Goal: Task Accomplishment & Management: Manage account settings

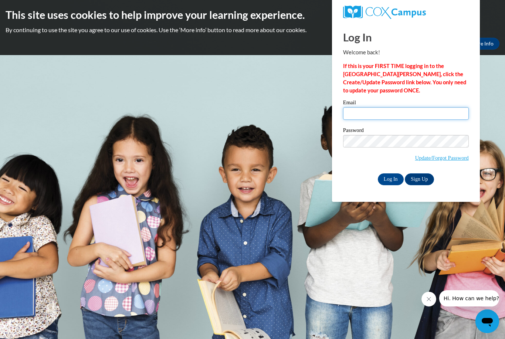
type input "[PERSON_NAME] _Lewis-Harmon_PN9J2"
click at [391, 179] on input "Log In" at bounding box center [391, 180] width 26 height 12
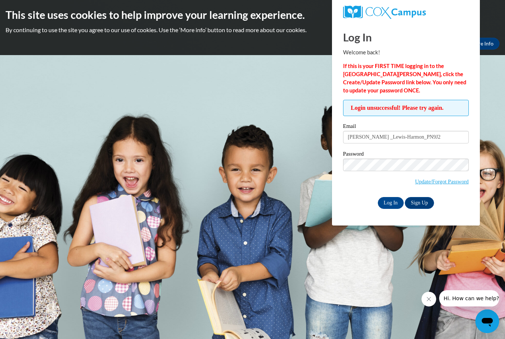
click at [448, 137] on input "Marlena _Lewis-Harmon_PN9J2" at bounding box center [406, 137] width 126 height 13
type input "M"
type input "nurse12006@yahoo.com"
click at [389, 202] on input "Log In" at bounding box center [391, 203] width 26 height 12
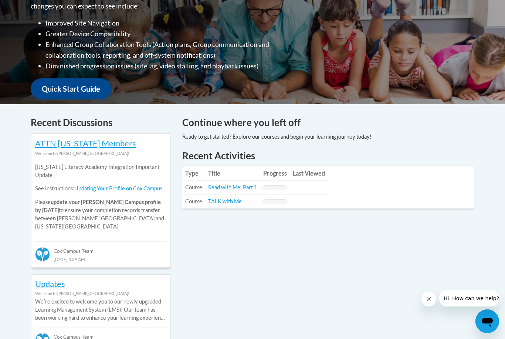
scroll to position [210, 0]
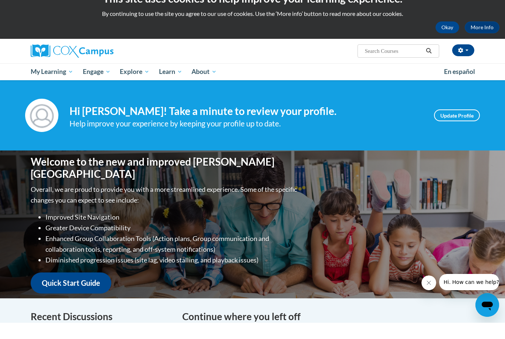
scroll to position [21, 0]
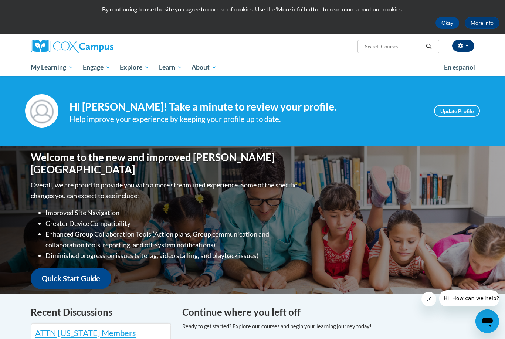
click at [465, 49] on button "button" at bounding box center [464, 46] width 22 height 12
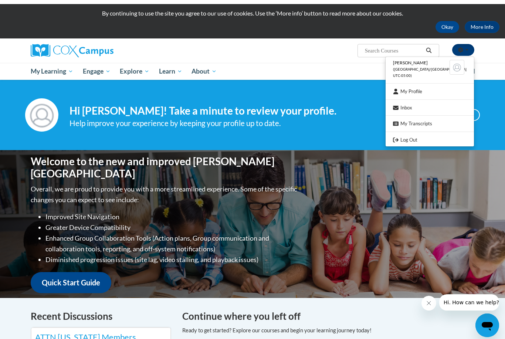
scroll to position [17, 0]
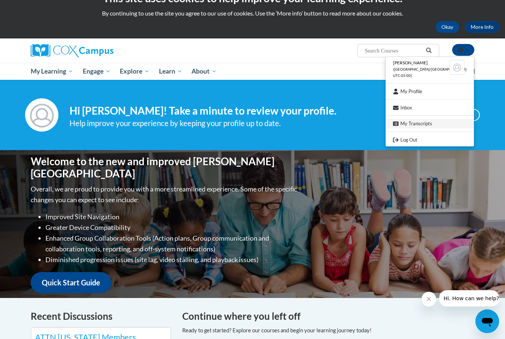
click at [438, 122] on link "My Transcripts" at bounding box center [430, 123] width 88 height 9
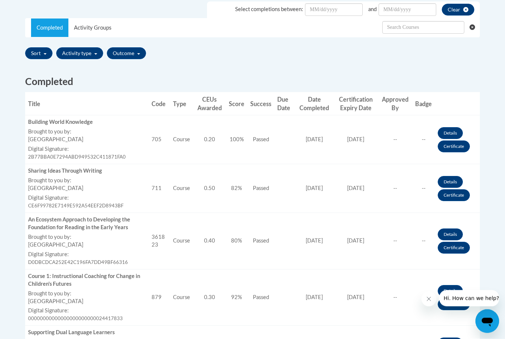
scroll to position [226, 0]
click at [459, 129] on link "Details" at bounding box center [450, 133] width 25 height 12
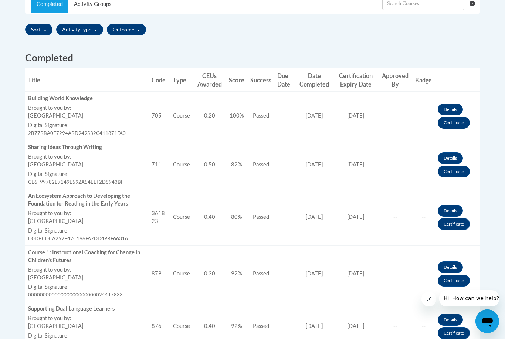
click at [464, 124] on link "Certificate" at bounding box center [454, 123] width 32 height 12
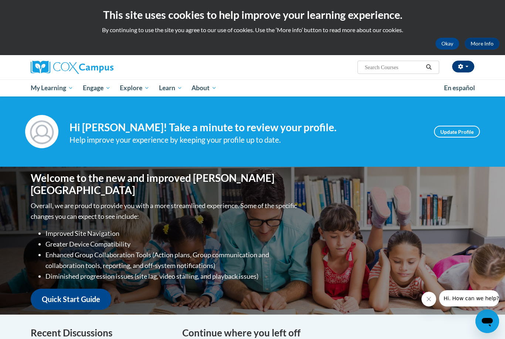
click at [464, 66] on button "button" at bounding box center [464, 67] width 22 height 12
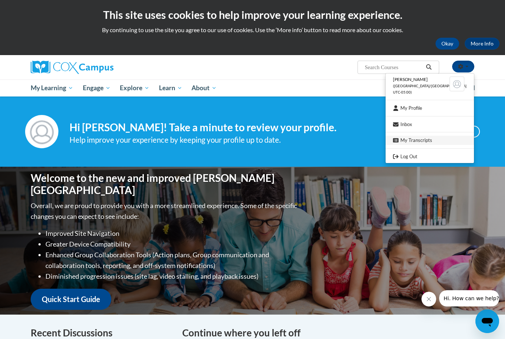
click at [433, 137] on link "My Transcripts" at bounding box center [430, 140] width 88 height 9
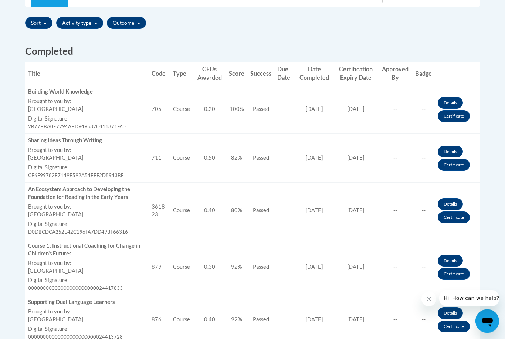
scroll to position [257, 0]
click at [466, 166] on link "Certificate" at bounding box center [454, 165] width 32 height 12
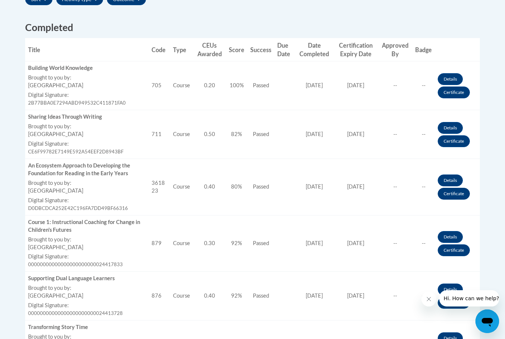
click at [463, 188] on link "Certificate" at bounding box center [454, 194] width 32 height 12
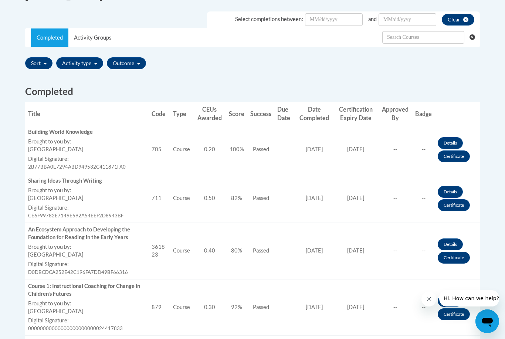
scroll to position [0, 0]
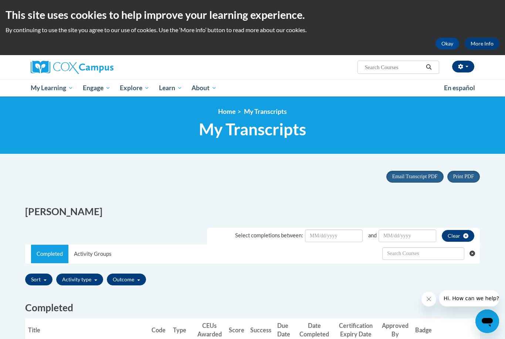
click at [470, 64] on button "button" at bounding box center [464, 67] width 22 height 12
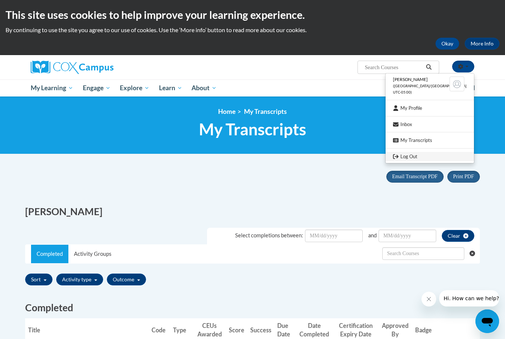
click at [431, 155] on link "Log Out" at bounding box center [430, 156] width 88 height 9
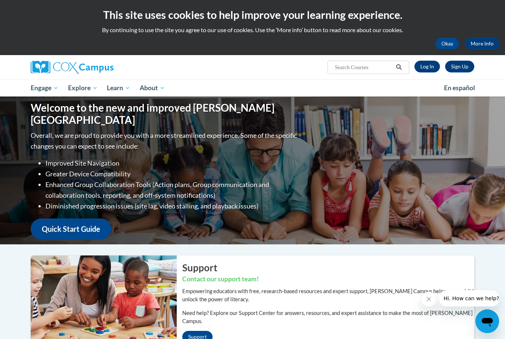
click at [431, 67] on link "Log In" at bounding box center [428, 67] width 26 height 12
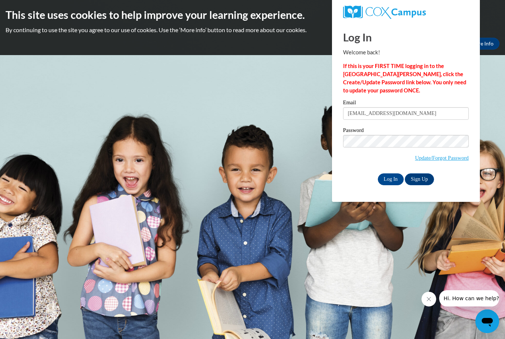
type input "[EMAIL_ADDRESS][DOMAIN_NAME]"
click at [395, 179] on input "Log In" at bounding box center [391, 180] width 26 height 12
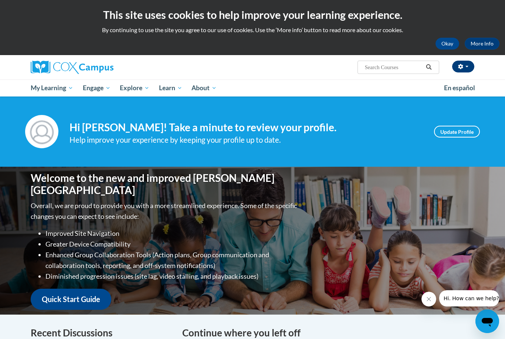
click at [464, 69] on button "button" at bounding box center [464, 67] width 22 height 12
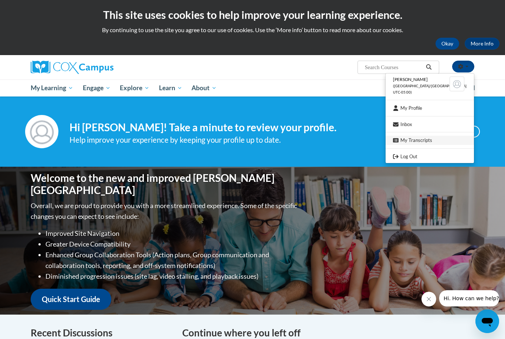
click at [443, 139] on link "My Transcripts" at bounding box center [430, 140] width 88 height 9
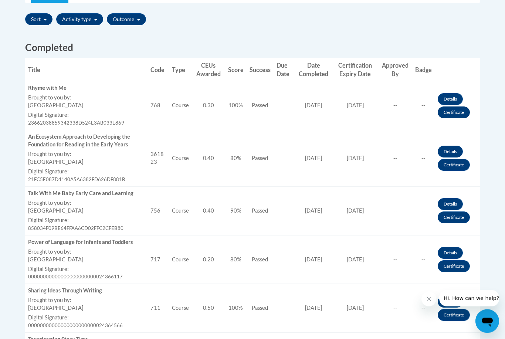
scroll to position [260, 0]
click at [462, 110] on link "Certificate" at bounding box center [454, 113] width 32 height 12
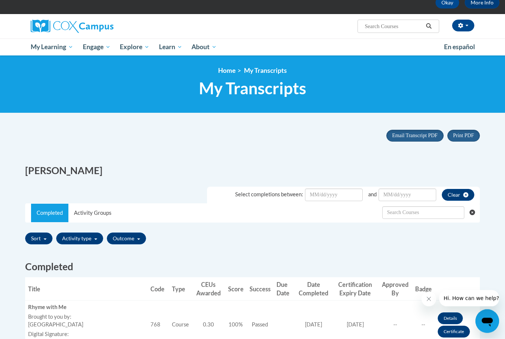
scroll to position [32, 0]
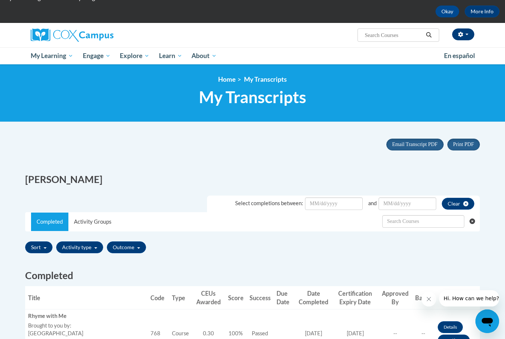
click at [463, 33] on icon "button" at bounding box center [460, 34] width 5 height 5
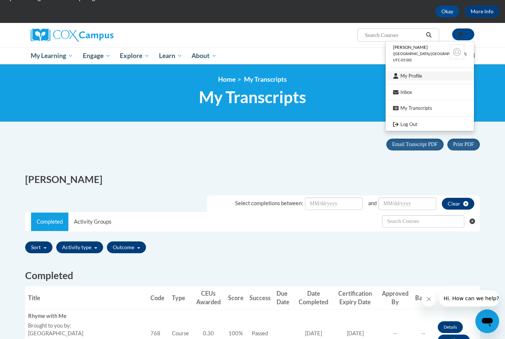
click at [429, 74] on link "My Profile" at bounding box center [430, 75] width 88 height 9
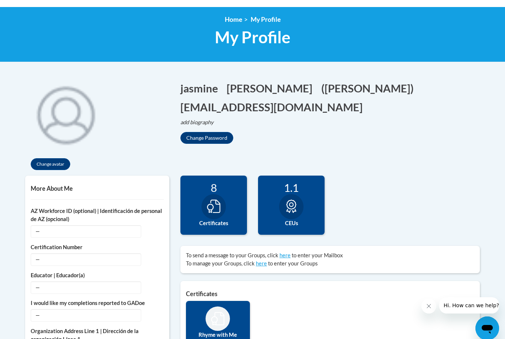
scroll to position [69, 0]
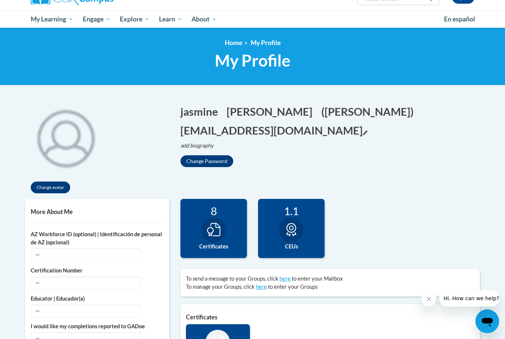
click at [288, 126] on button "creswelljasmine@yahoo.com Edit" at bounding box center [274, 130] width 187 height 15
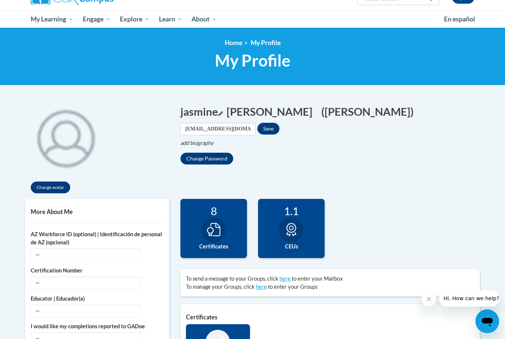
click at [203, 111] on button "jasmine Edit" at bounding box center [202, 111] width 43 height 15
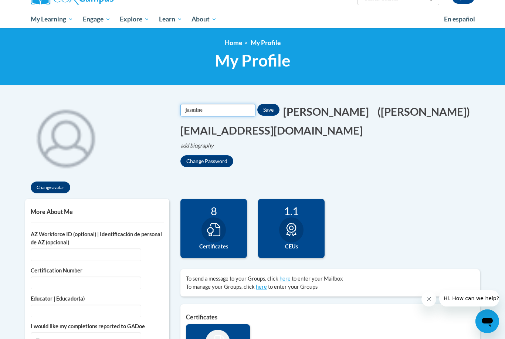
click at [190, 112] on input "jasmine" at bounding box center [218, 110] width 75 height 13
type input "j"
type input "Jasmine"
click at [286, 112] on button "creswell Edit" at bounding box center [328, 111] width 91 height 15
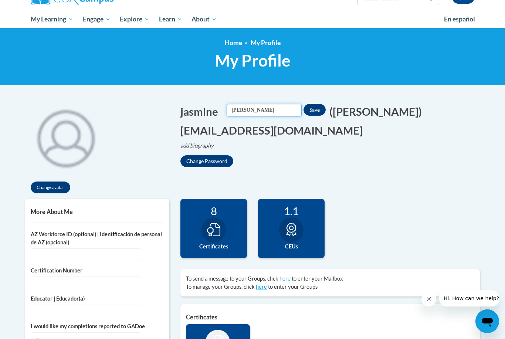
click at [267, 111] on input "creswell" at bounding box center [264, 110] width 75 height 13
type input "c"
type input "Creswell"
click at [304, 108] on button "Save" at bounding box center [315, 110] width 22 height 12
click at [195, 112] on button "jasmine Edit" at bounding box center [202, 111] width 43 height 15
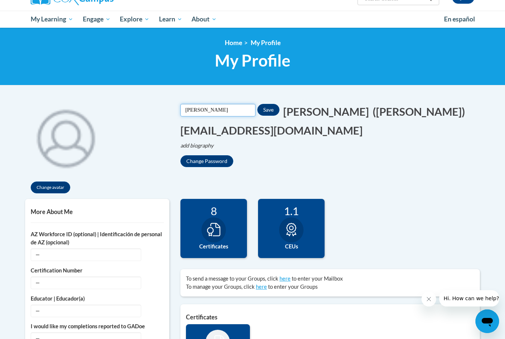
click at [222, 111] on input "Jasmine" at bounding box center [218, 110] width 75 height 13
click at [258, 109] on button "Save" at bounding box center [269, 110] width 22 height 12
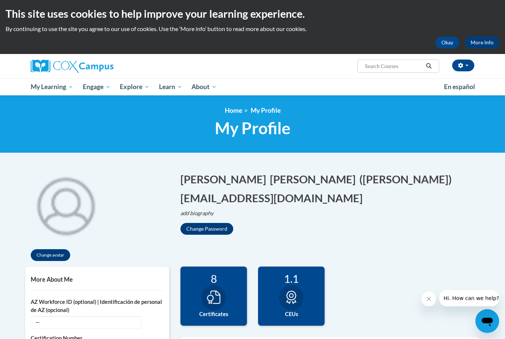
scroll to position [0, 0]
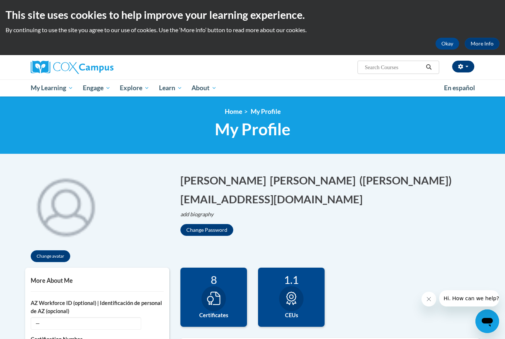
click at [469, 65] on button "button" at bounding box center [464, 67] width 22 height 12
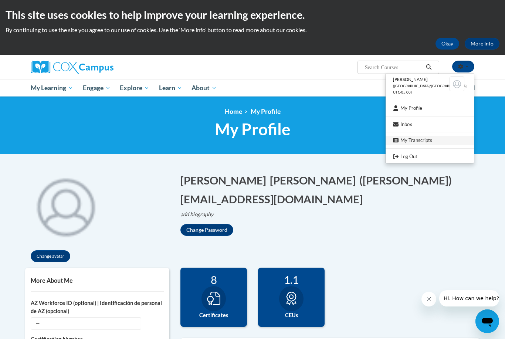
click at [444, 138] on link "My Transcripts" at bounding box center [430, 140] width 88 height 9
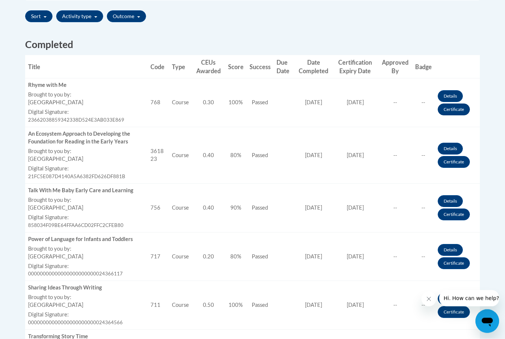
scroll to position [263, 0]
click at [463, 113] on link "Certificate" at bounding box center [454, 110] width 32 height 12
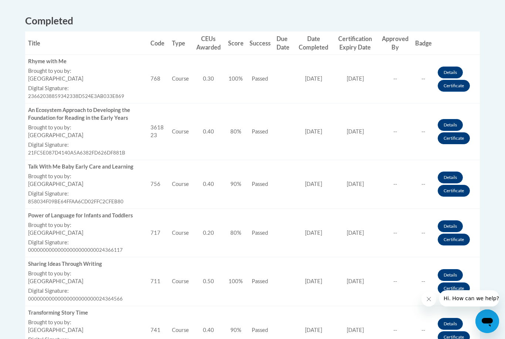
click at [469, 135] on link "Certificate" at bounding box center [454, 138] width 32 height 12
click at [462, 138] on link "Certificate" at bounding box center [454, 138] width 32 height 12
click at [464, 187] on link "Certificate" at bounding box center [454, 191] width 32 height 12
